Goal: Task Accomplishment & Management: Manage account settings

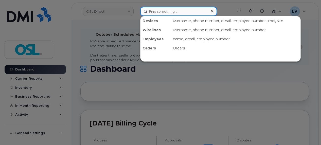
click at [163, 14] on input at bounding box center [178, 11] width 77 height 9
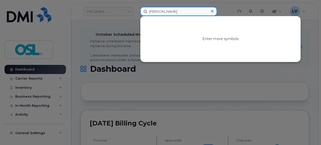
type input "[PERSON_NAME]"
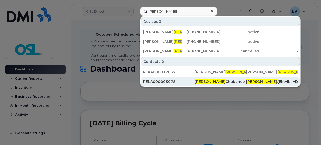
click at [196, 82] on span "[PERSON_NAME]" at bounding box center [210, 81] width 31 height 5
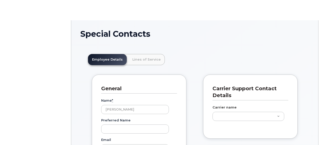
scroll to position [16, 0]
type input "3358111"
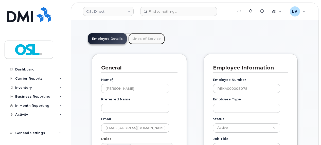
click at [144, 42] on link "Lines of Service" at bounding box center [146, 38] width 37 height 11
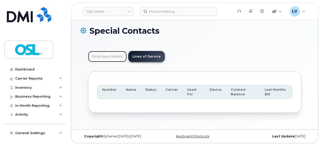
click at [112, 59] on link "Employee Details" at bounding box center [107, 56] width 39 height 11
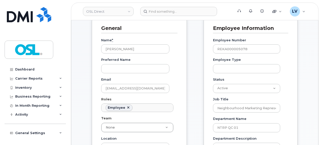
scroll to position [108, 0]
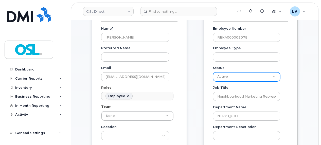
click at [242, 78] on select "Active On-Leave Long Term Short Term Maternity Leave Temp Layoff Inactive" at bounding box center [246, 76] width 67 height 9
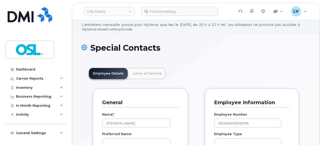
scroll to position [22, 0]
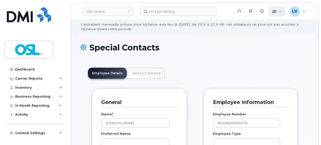
click at [281, 10] on div "Quicklinks" at bounding box center [277, 11] width 17 height 10
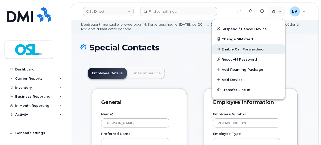
click at [257, 50] on span "Enable Call Forwarding" at bounding box center [243, 49] width 42 height 5
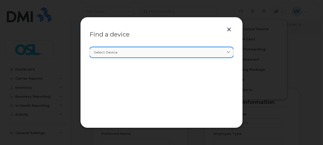
click at [223, 52] on div "Select device" at bounding box center [161, 52] width 135 height 5
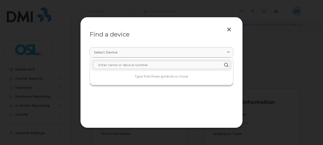
click at [185, 66] on input "text" at bounding box center [161, 65] width 137 height 8
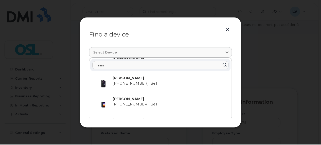
scroll to position [0, 0]
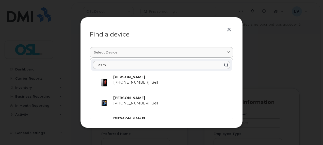
type input "asim"
click at [231, 29] on button "button" at bounding box center [229, 29] width 8 height 7
